Goal: Task Accomplishment & Management: Complete application form

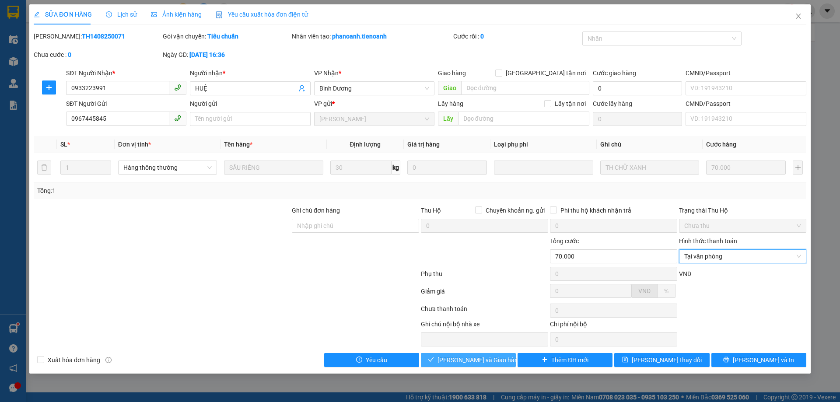
click at [492, 361] on span "[PERSON_NAME] và Giao hàng" at bounding box center [479, 360] width 84 height 10
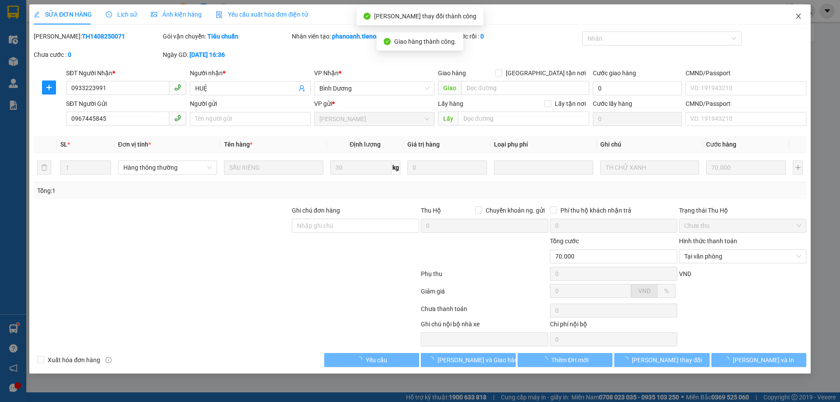
click at [800, 18] on icon "close" at bounding box center [797, 16] width 5 height 5
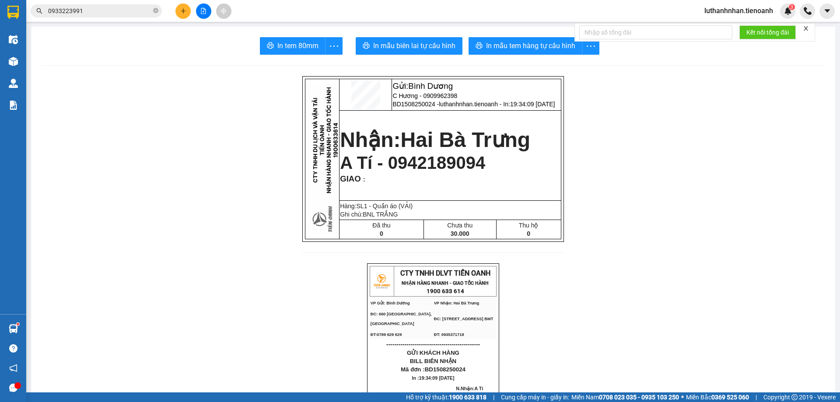
click at [95, 10] on input "0933223991" at bounding box center [99, 11] width 103 height 10
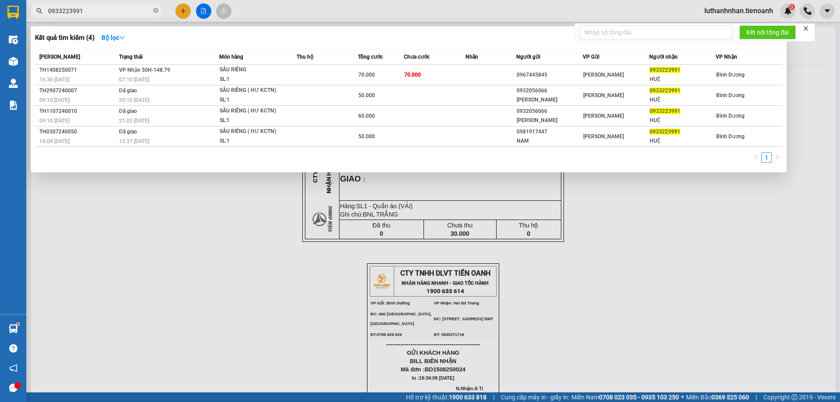
click at [95, 10] on input "0933223991" at bounding box center [99, 11] width 103 height 10
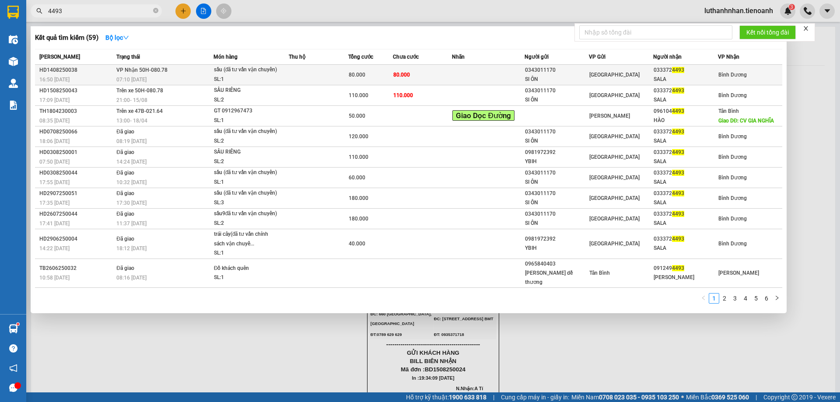
type input "4493"
click at [345, 75] on td at bounding box center [318, 75] width 59 height 21
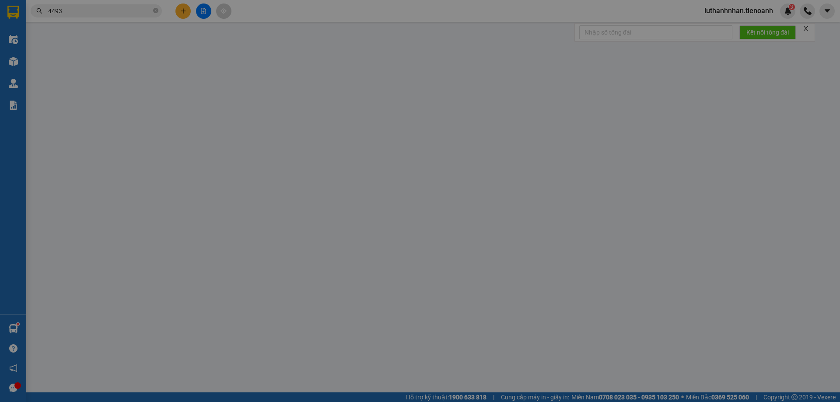
type input "0333724493"
type input "SALA"
type input "0343011170"
type input "SI ÔN"
type input "066092012831"
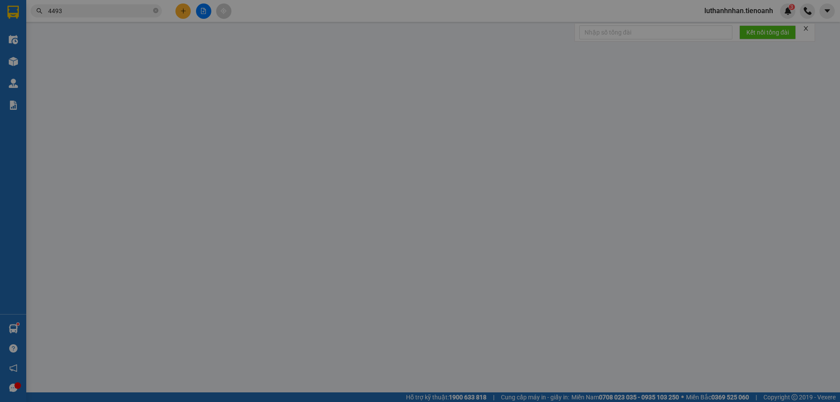
type input "80.000"
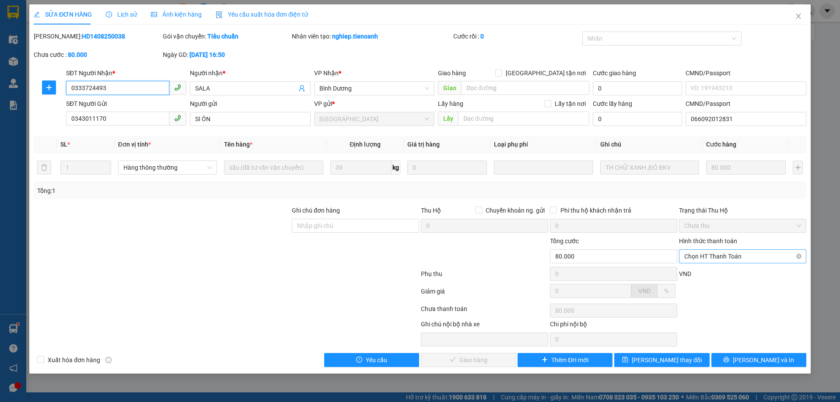
click at [723, 258] on span "Chọn HT Thanh Toán" at bounding box center [742, 256] width 117 height 13
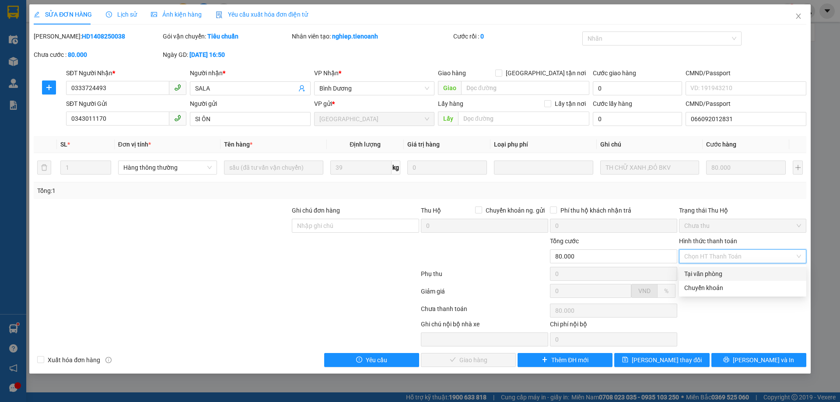
click at [721, 273] on div "Tại văn phòng" at bounding box center [742, 274] width 117 height 10
type input "0"
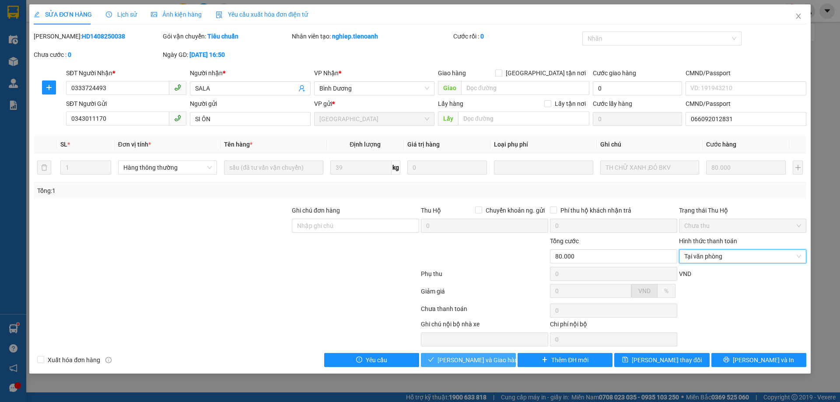
click at [476, 360] on span "[PERSON_NAME] và Giao hàng" at bounding box center [479, 360] width 84 height 10
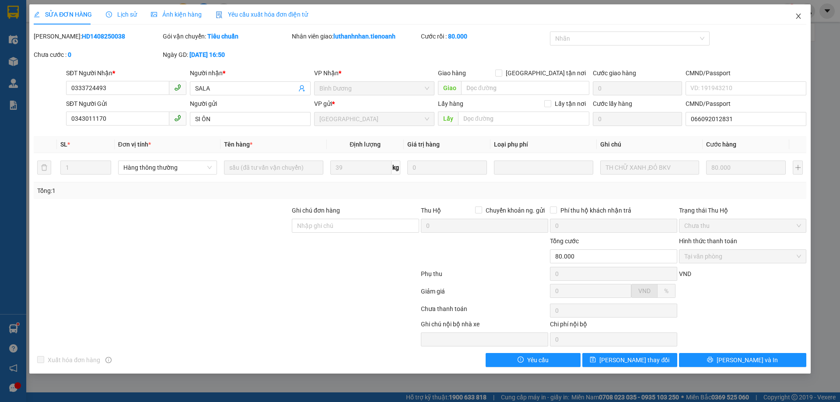
click at [800, 18] on icon "close" at bounding box center [797, 16] width 7 height 7
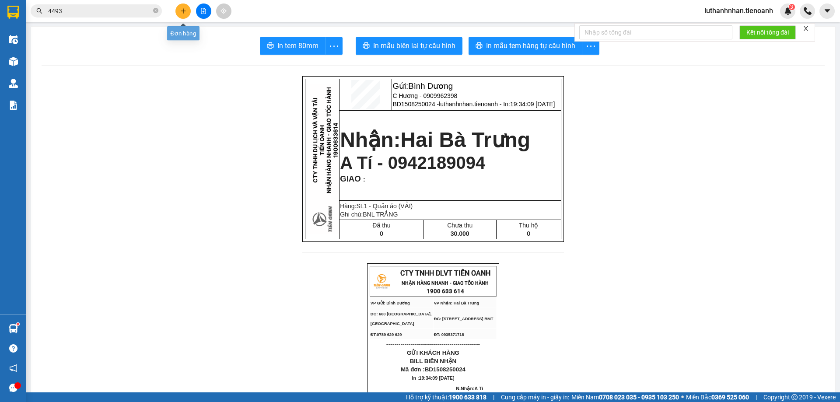
click at [184, 13] on icon "plus" at bounding box center [183, 11] width 6 height 6
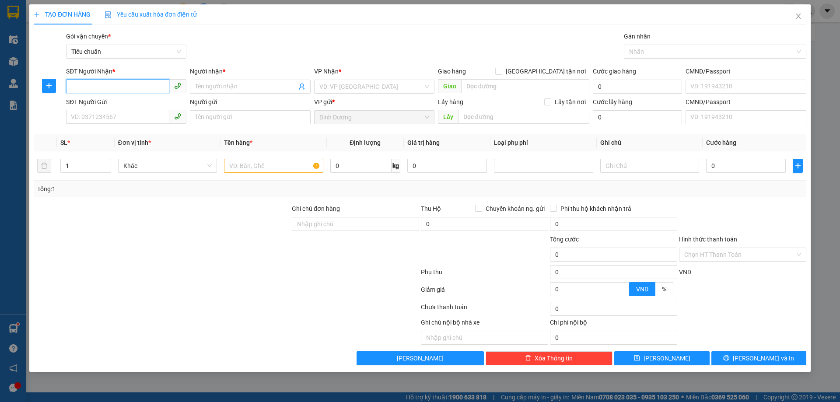
click at [89, 90] on input "SĐT Người Nhận *" at bounding box center [117, 86] width 103 height 14
click at [74, 83] on input "9843312347" at bounding box center [117, 86] width 103 height 14
type input "0843312347"
click at [212, 88] on input "Người nhận *" at bounding box center [245, 87] width 101 height 10
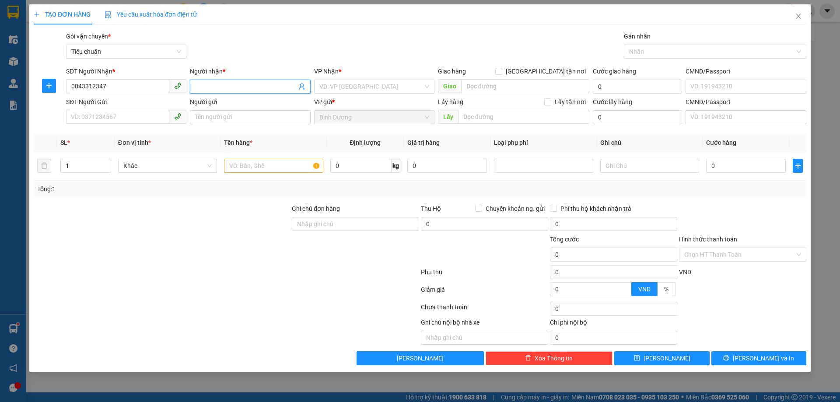
click at [212, 88] on input "Người nhận *" at bounding box center [245, 87] width 101 height 10
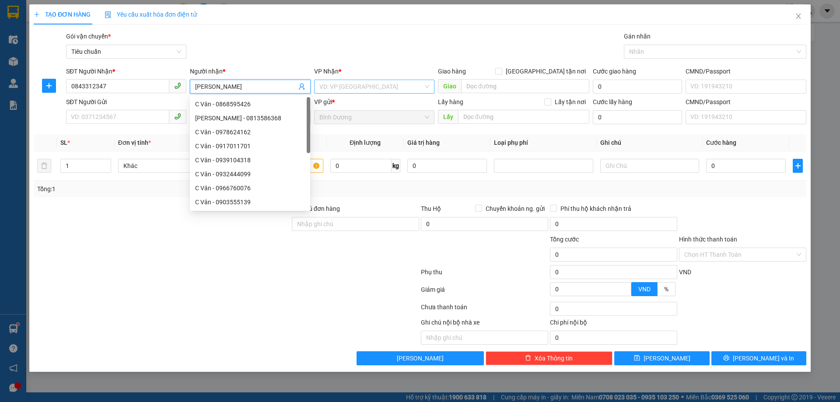
type input "[PERSON_NAME]"
click at [346, 90] on input "search" at bounding box center [371, 86] width 104 height 13
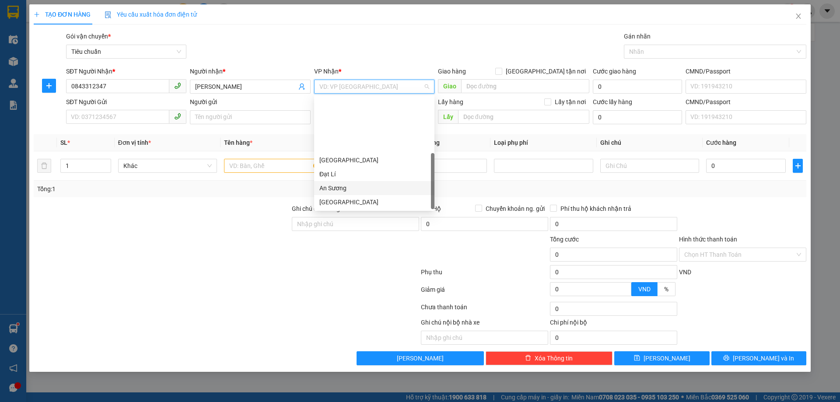
scroll to position [70, 0]
click at [340, 163] on div "[PERSON_NAME]" at bounding box center [374, 160] width 110 height 10
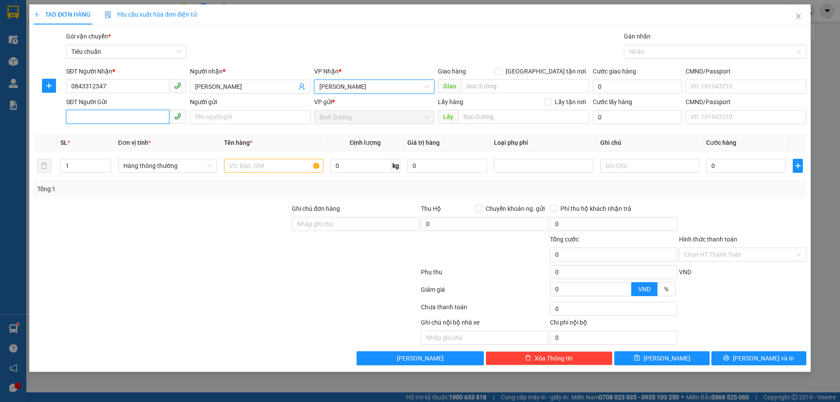
click at [102, 116] on input "SĐT Người Gửi" at bounding box center [117, 117] width 103 height 14
click at [134, 121] on input "SĐT Người Gửi" at bounding box center [117, 117] width 103 height 14
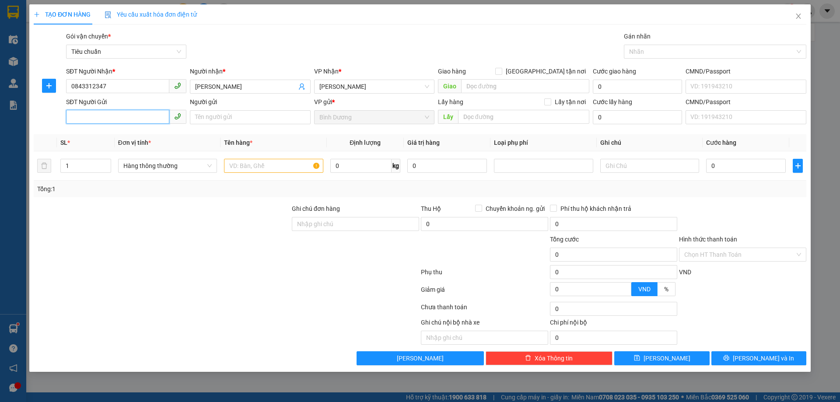
click at [134, 121] on input "SĐT Người Gửi" at bounding box center [117, 117] width 103 height 14
click at [136, 115] on input "SĐT Người Gửi" at bounding box center [117, 117] width 103 height 14
click at [146, 116] on input "SĐT Người Gửi" at bounding box center [117, 117] width 103 height 14
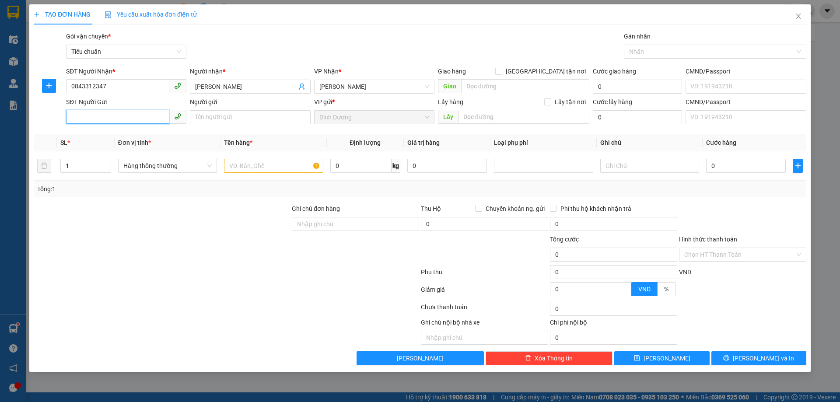
click at [146, 116] on input "SĐT Người Gửi" at bounding box center [117, 117] width 103 height 14
click at [245, 164] on input "text" at bounding box center [273, 166] width 99 height 14
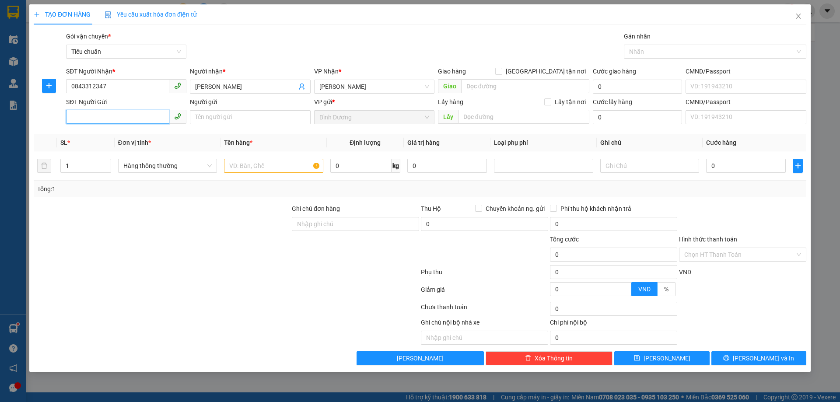
click at [140, 118] on input "SĐT Người Gửi" at bounding box center [117, 117] width 103 height 14
type input "0796664192"
click at [196, 118] on input "Người gửi" at bounding box center [250, 117] width 120 height 14
type input "A Kiệt"
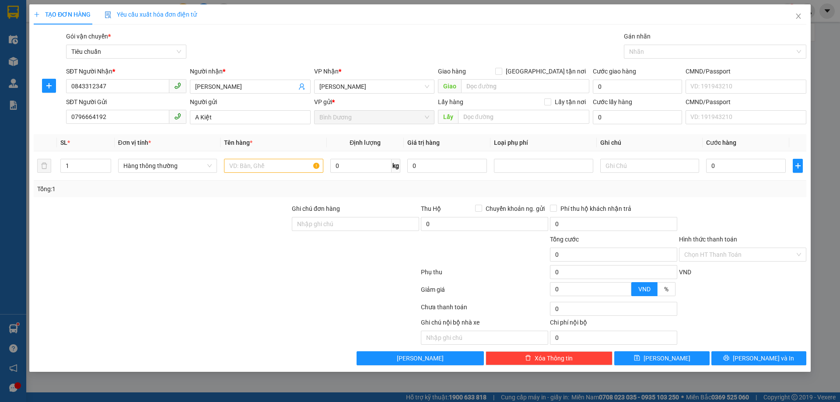
click at [181, 230] on div at bounding box center [162, 219] width 258 height 31
click at [261, 165] on input "text" at bounding box center [273, 166] width 99 height 14
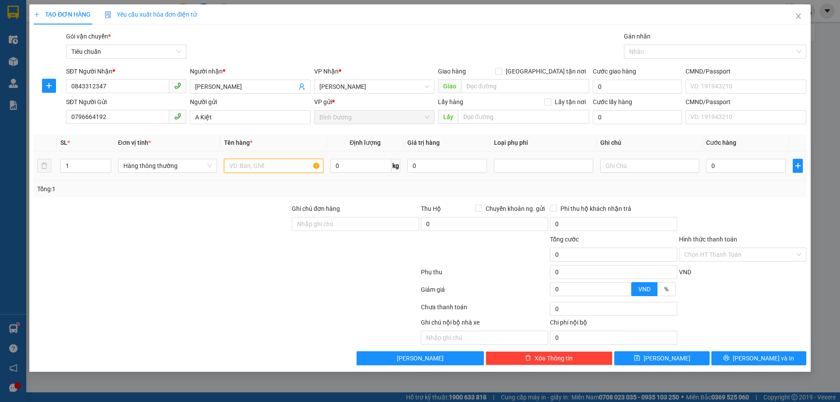
click at [261, 165] on input "text" at bounding box center [273, 166] width 99 height 14
type input "D"
click at [261, 165] on input "Đồ ca s Nhân" at bounding box center [273, 166] width 99 height 14
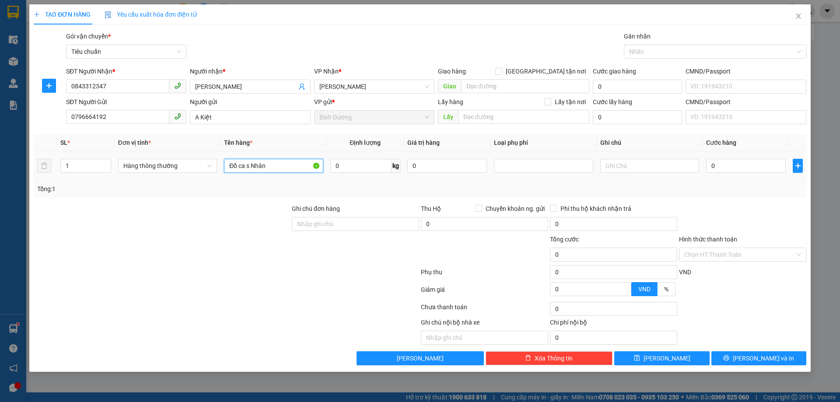
click at [261, 165] on input "Đồ ca s Nhân" at bounding box center [273, 166] width 99 height 14
type input "D"
type input "ĐỒ CÁ NHÂN"
click at [362, 167] on input "0" at bounding box center [360, 166] width 61 height 14
type input "27"
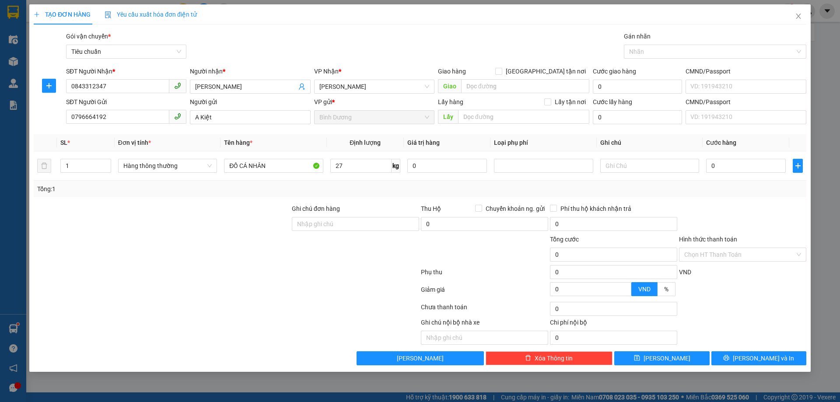
click at [533, 190] on div "Tổng: 1" at bounding box center [419, 189] width 765 height 10
type input "65.000"
click at [659, 165] on input "text" at bounding box center [649, 166] width 99 height 14
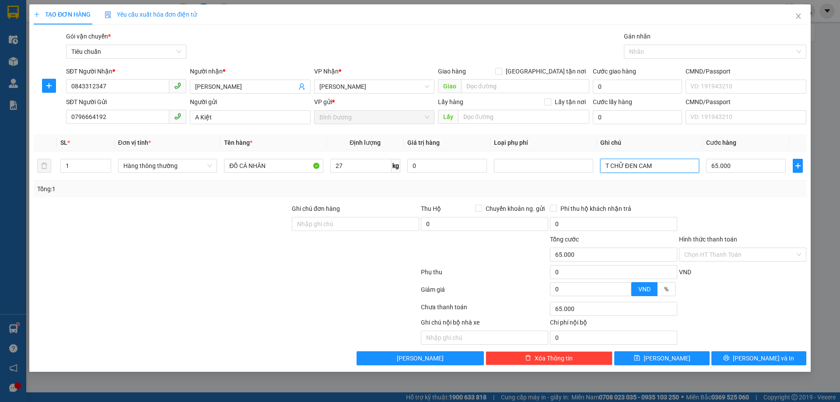
type input "T CHỮ ĐEN CAM"
drag, startPoint x: 712, startPoint y: 184, endPoint x: 725, endPoint y: 178, distance: 14.5
click at [712, 184] on div "Tổng: 1" at bounding box center [419, 189] width 765 height 10
click at [727, 165] on input "65.000" at bounding box center [746, 166] width 80 height 14
type input "7"
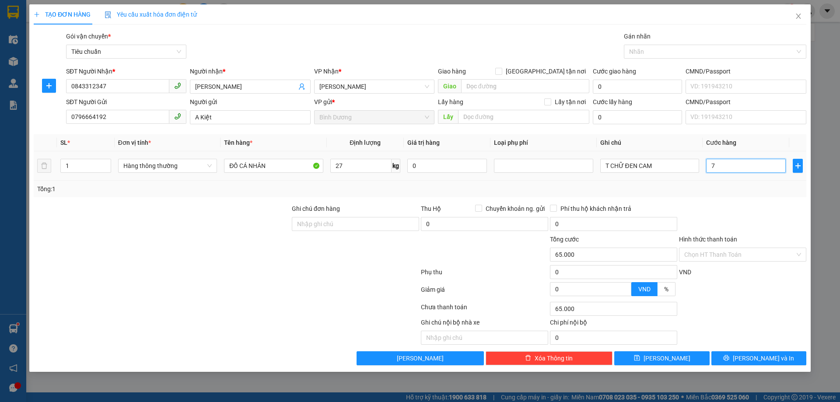
type input "7"
type input "70"
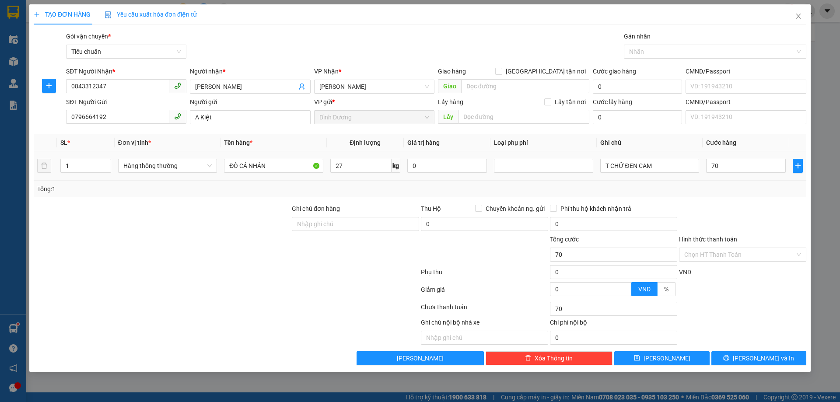
type input "70.000"
click at [707, 205] on div at bounding box center [742, 219] width 129 height 31
click at [717, 251] on input "Hình thức thanh toán" at bounding box center [739, 254] width 111 height 13
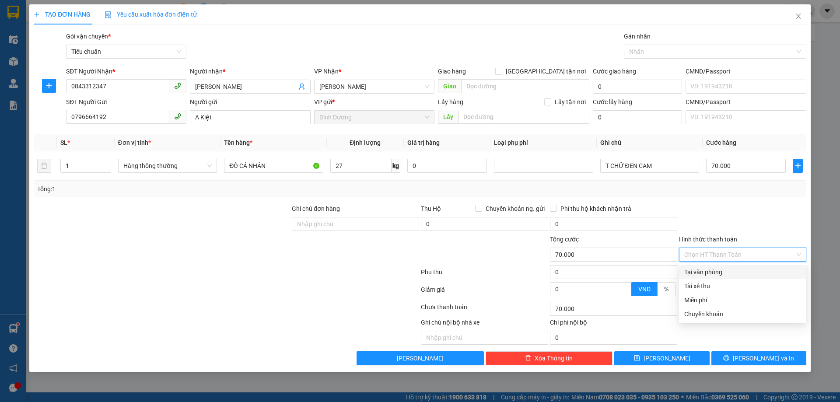
click at [718, 273] on div "Tại văn phòng" at bounding box center [742, 272] width 117 height 10
type input "0"
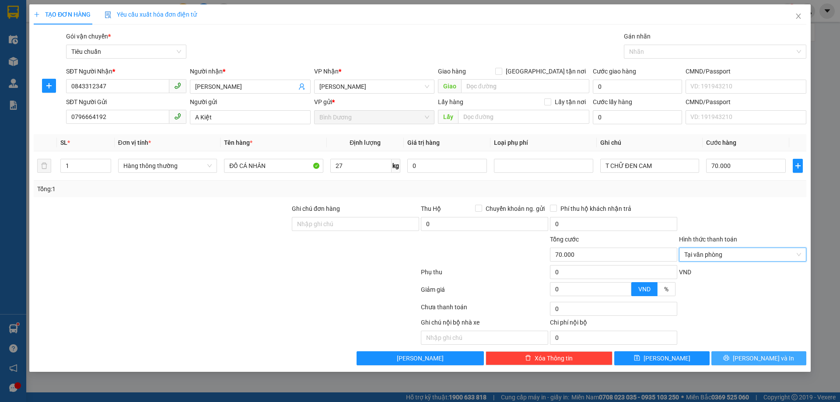
click at [753, 358] on span "[PERSON_NAME] và In" at bounding box center [762, 358] width 61 height 10
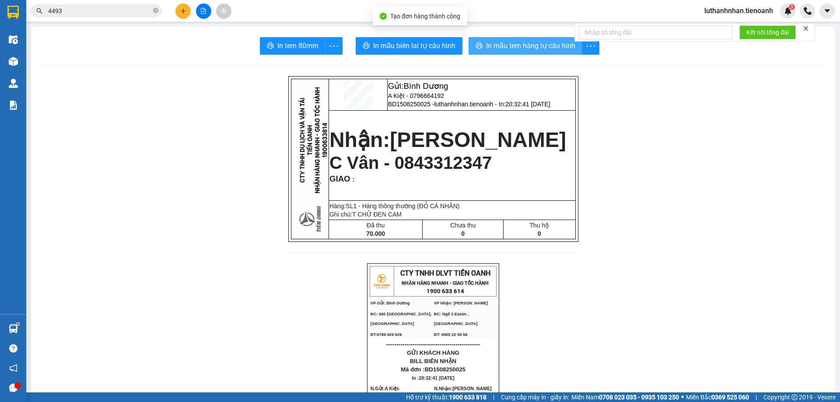
click at [509, 42] on span "In mẫu tem hàng tự cấu hình" at bounding box center [530, 45] width 89 height 11
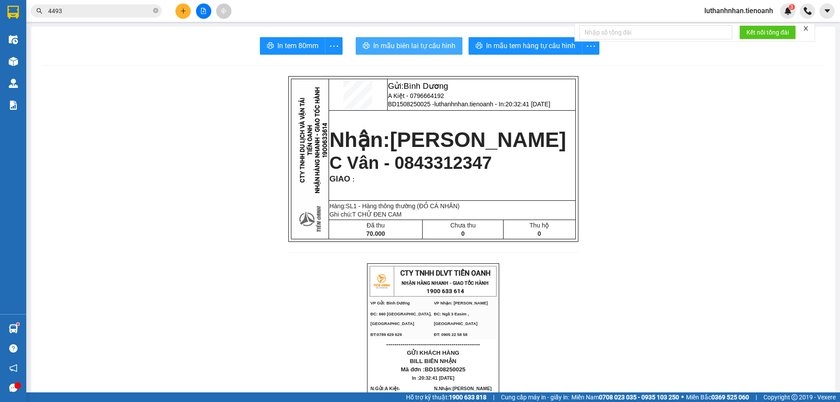
click at [424, 50] on span "In mẫu biên lai tự cấu hình" at bounding box center [414, 45] width 82 height 11
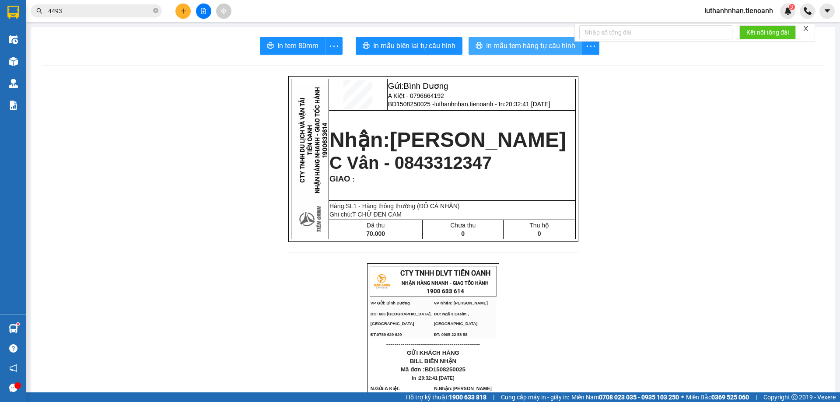
click at [498, 43] on span "In mẫu tem hàng tự cấu hình" at bounding box center [530, 45] width 89 height 11
